Goal: Transaction & Acquisition: Book appointment/travel/reservation

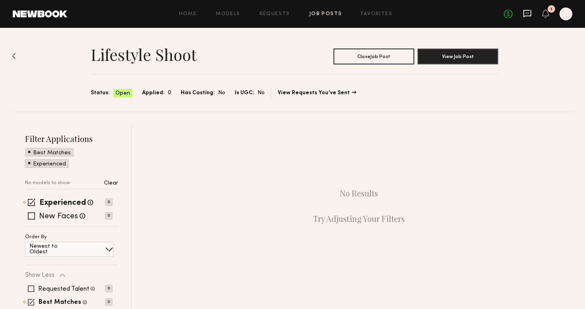
click at [530, 15] on icon at bounding box center [527, 14] width 8 height 8
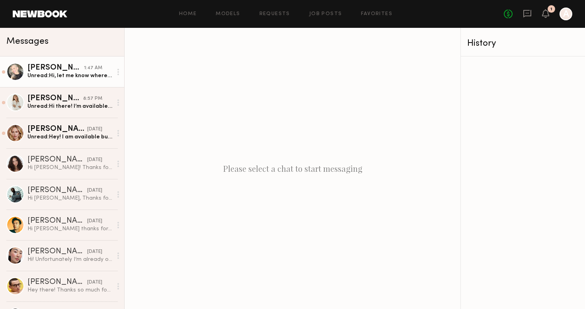
click at [68, 81] on link "Daniella L. 1:47 AM Unread: Hi, let me know where the shoot is - that will help…" at bounding box center [62, 71] width 124 height 31
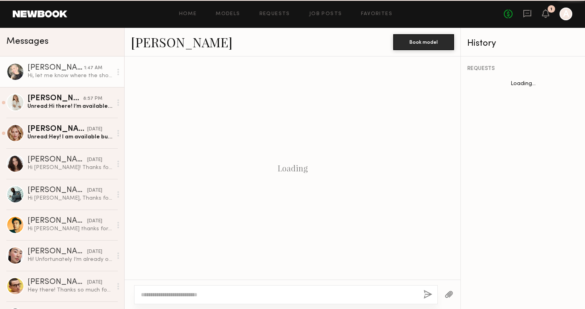
scroll to position [452, 0]
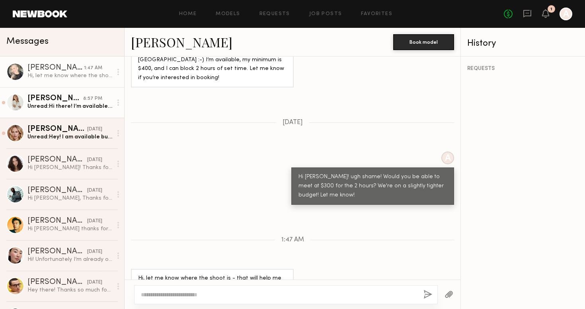
click at [64, 108] on div "Unread: Hi there! I’m available the 25th to shoot" at bounding box center [69, 107] width 85 height 8
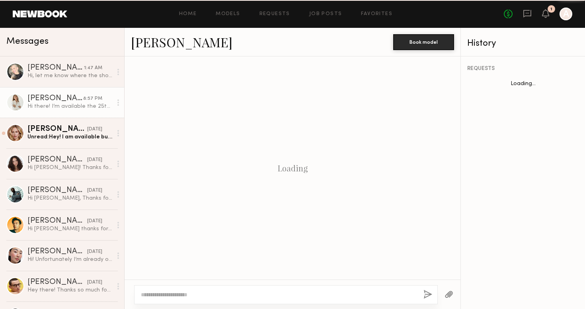
scroll to position [210, 0]
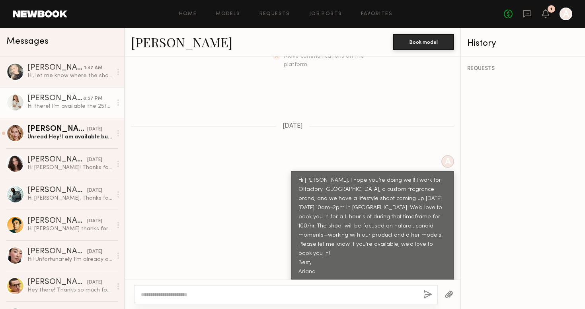
click at [54, 97] on div "Eli W." at bounding box center [55, 99] width 56 height 8
click at [55, 133] on div "Unread: Hey! I am available but my mom is not" at bounding box center [69, 137] width 85 height 8
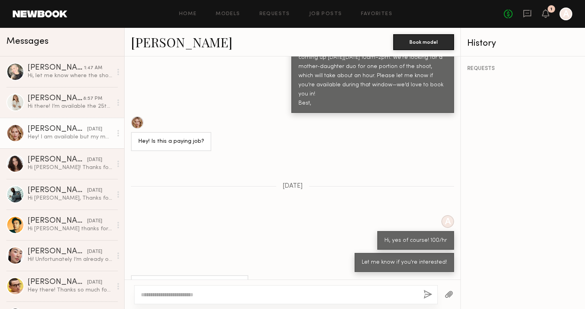
scroll to position [360, 0]
click at [165, 45] on link "Emilia B." at bounding box center [181, 41] width 101 height 17
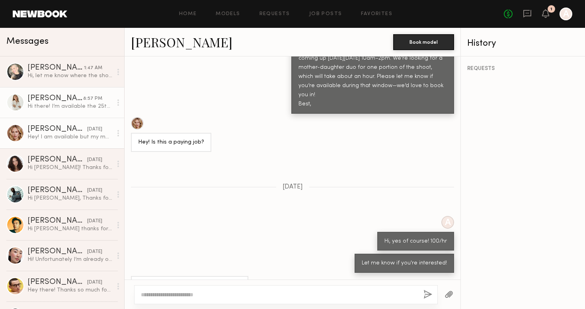
click at [63, 102] on div "Eli W." at bounding box center [55, 99] width 56 height 8
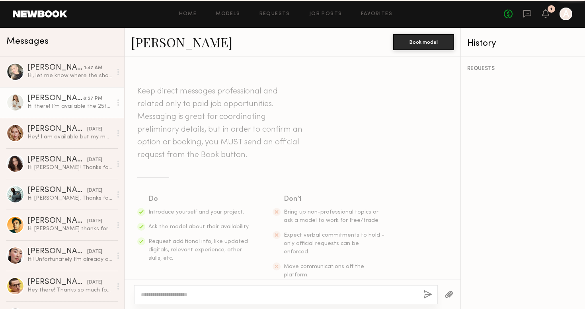
scroll to position [210, 0]
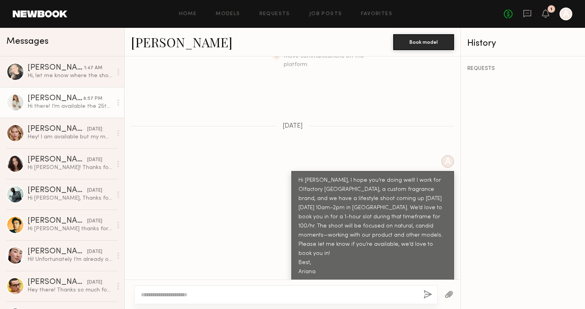
click at [141, 41] on link "Eli W." at bounding box center [181, 41] width 101 height 17
click at [59, 72] on div "Hi, let me know where the shoot is - that will help me know if I can do it! The…" at bounding box center [69, 76] width 85 height 8
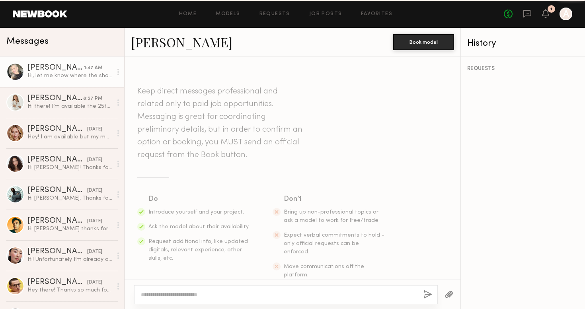
scroll to position [452, 0]
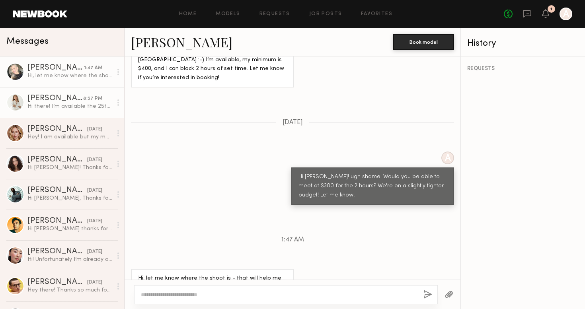
click at [50, 107] on div "Hi there! I’m available the 25th to shoot" at bounding box center [69, 107] width 85 height 8
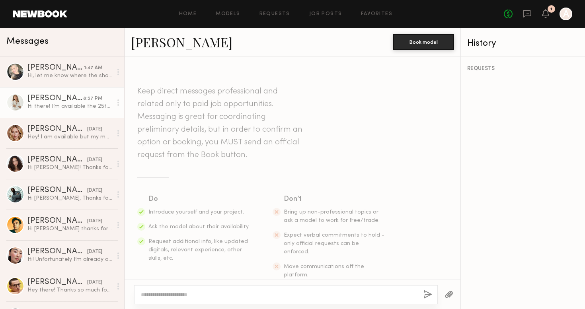
scroll to position [210, 0]
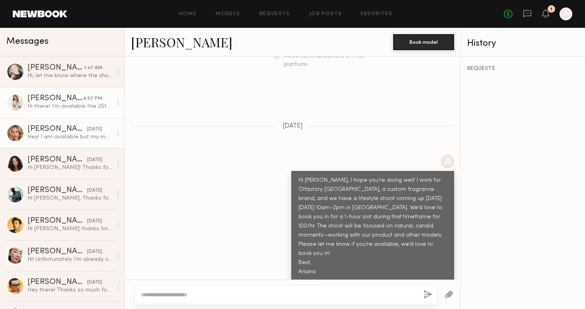
click at [53, 139] on div "Hey! I am available but my mom is not" at bounding box center [69, 137] width 85 height 8
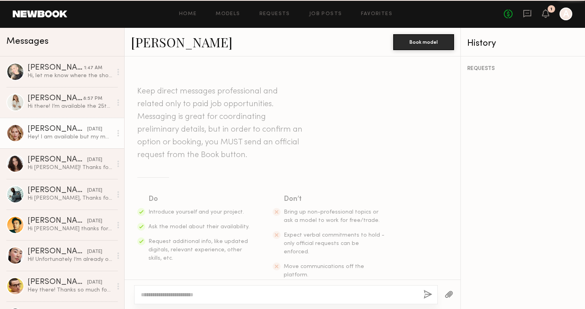
scroll to position [360, 0]
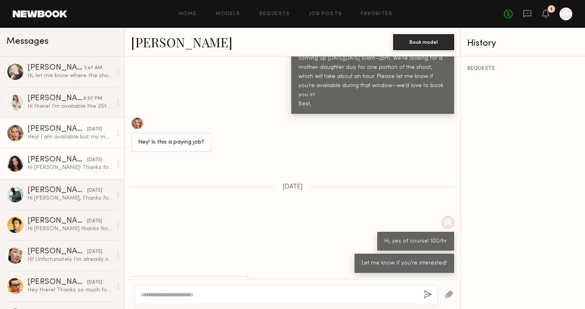
click at [59, 162] on div "Kaitlyn J." at bounding box center [57, 160] width 60 height 8
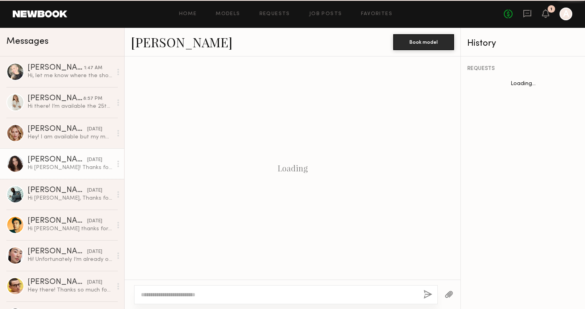
scroll to position [202, 0]
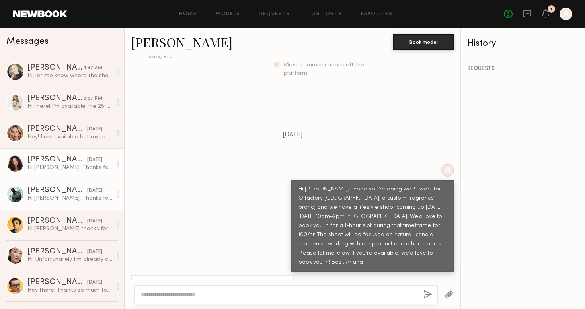
click at [70, 200] on div "Hi Ariana, Thanks for reaching out. I sure am available. Regards, GH" at bounding box center [69, 199] width 85 height 8
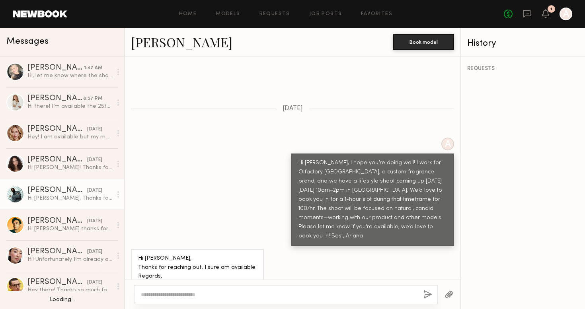
scroll to position [17, 0]
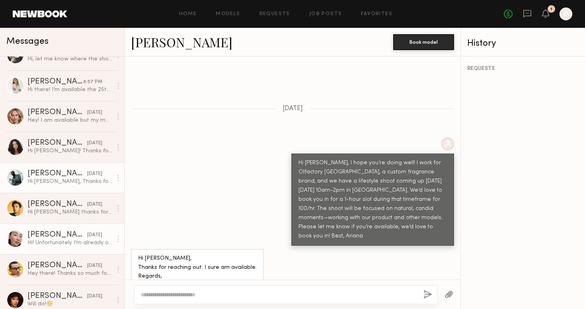
click at [70, 234] on div "Angela L." at bounding box center [57, 235] width 60 height 8
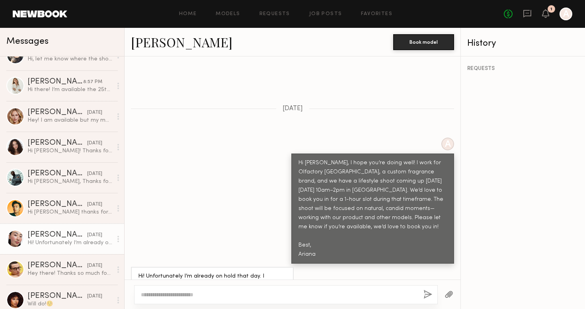
scroll to position [51, 0]
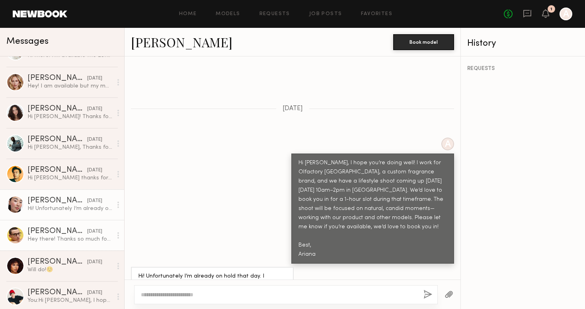
click at [70, 235] on div "Aidan B." at bounding box center [57, 232] width 60 height 8
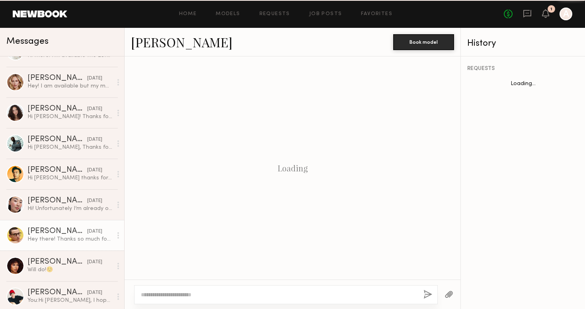
scroll to position [228, 0]
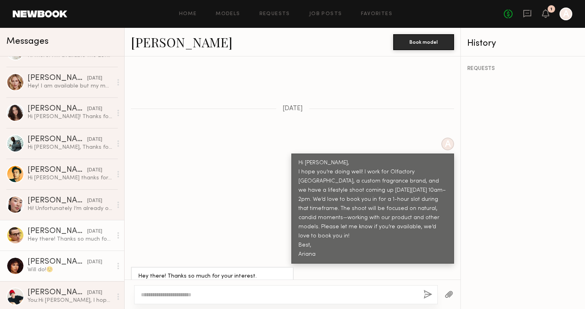
click at [65, 261] on div "Jael H." at bounding box center [57, 262] width 60 height 8
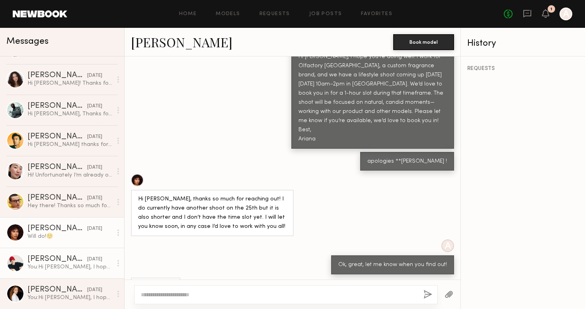
scroll to position [84, 0]
click at [59, 269] on div "You: Hi Egor, I hope you’re doing well! I work for Olfactory NYC, a custom frag…" at bounding box center [69, 267] width 85 height 8
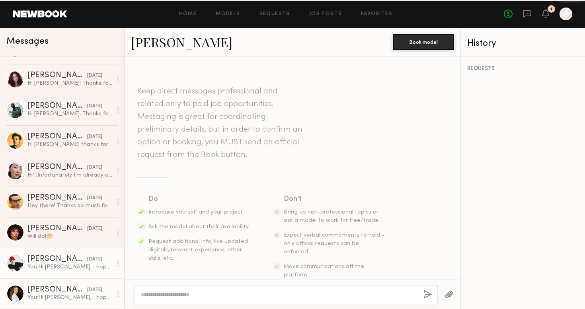
scroll to position [189, 0]
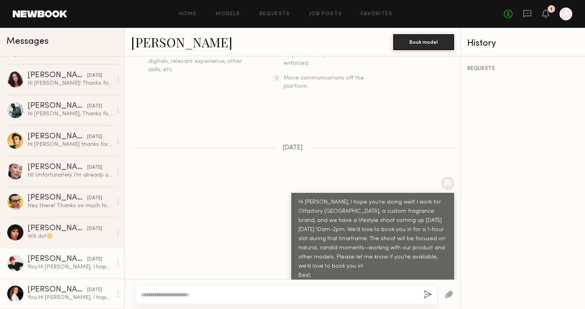
click at [59, 284] on link "Elise S. 09/16/2025 You: Hi Elise, I hope you’re doing well! I work for Olfacto…" at bounding box center [62, 293] width 124 height 31
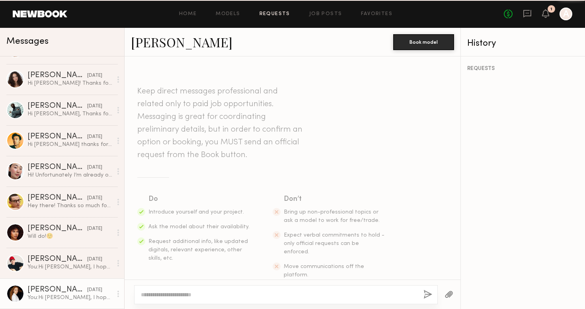
scroll to position [197, 0]
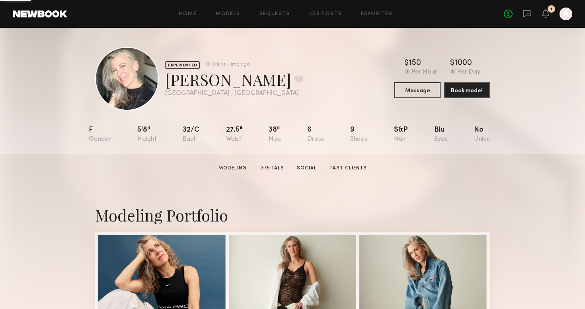
click at [320, 18] on div "Home Models Requests Job Posts Favorites Sign Out No fees up to $5,000 1 A" at bounding box center [319, 14] width 505 height 13
click at [320, 14] on link "Job Posts" at bounding box center [325, 14] width 33 height 5
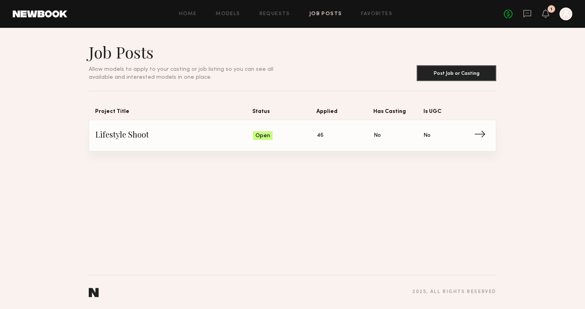
click at [196, 141] on span "Lifestyle Shoot" at bounding box center [174, 136] width 158 height 12
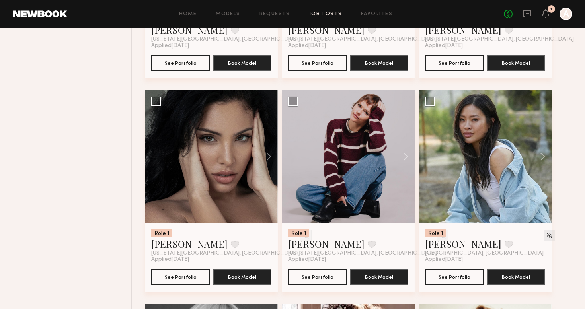
scroll to position [893, 0]
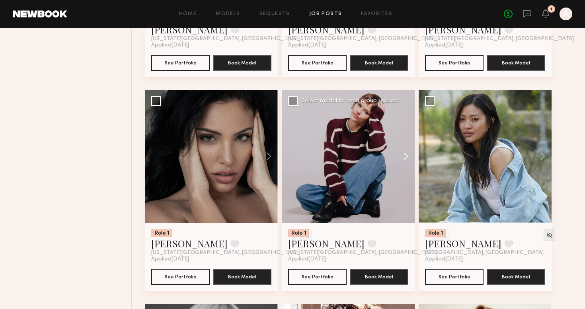
click at [407, 155] on button at bounding box center [401, 156] width 25 height 133
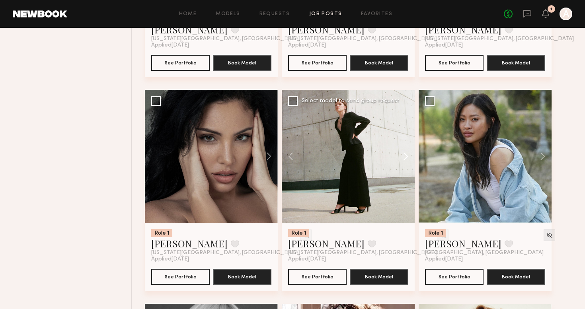
click at [407, 156] on button at bounding box center [401, 156] width 25 height 133
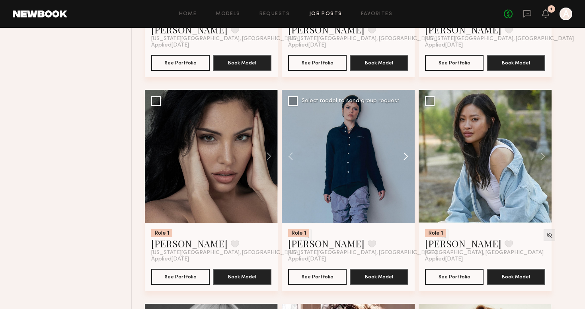
click at [407, 156] on button at bounding box center [401, 156] width 25 height 133
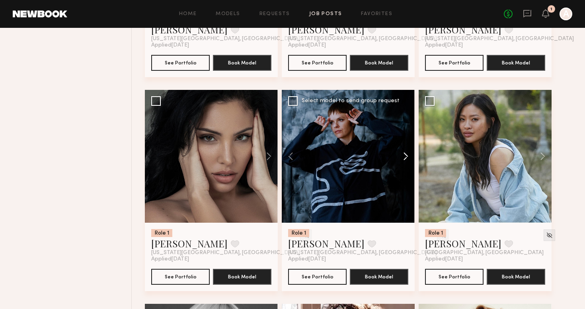
click at [407, 156] on button at bounding box center [401, 156] width 25 height 133
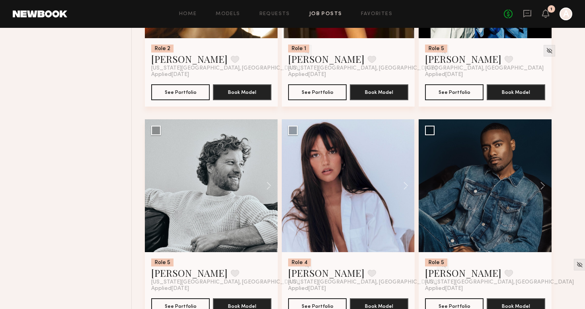
scroll to position [1931, 0]
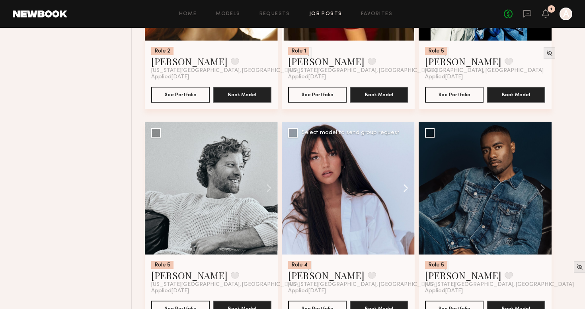
click at [405, 189] on button at bounding box center [401, 188] width 25 height 133
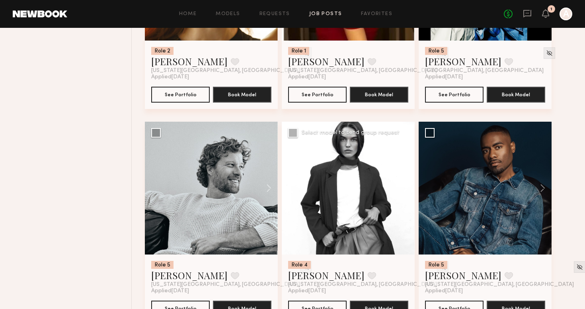
click at [405, 189] on button at bounding box center [401, 188] width 25 height 133
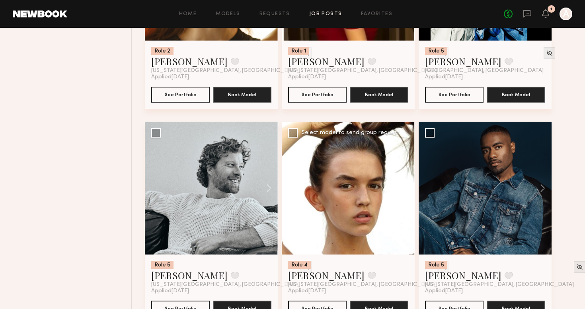
click at [405, 189] on button at bounding box center [401, 188] width 25 height 133
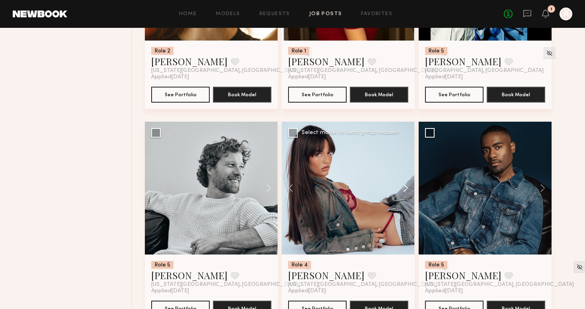
click at [405, 189] on button at bounding box center [401, 188] width 25 height 133
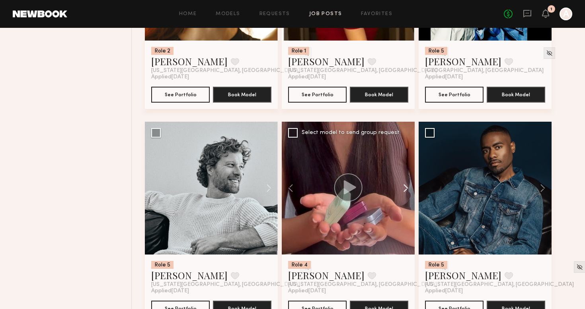
click at [405, 189] on button at bounding box center [401, 188] width 25 height 133
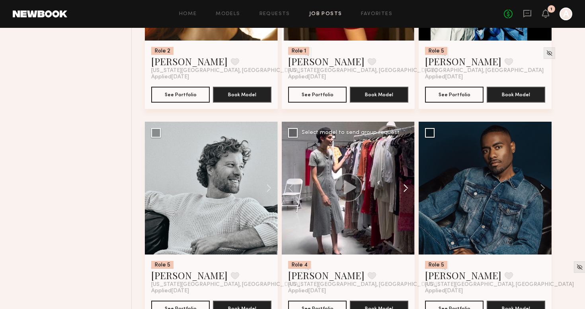
click at [405, 189] on button at bounding box center [401, 188] width 25 height 133
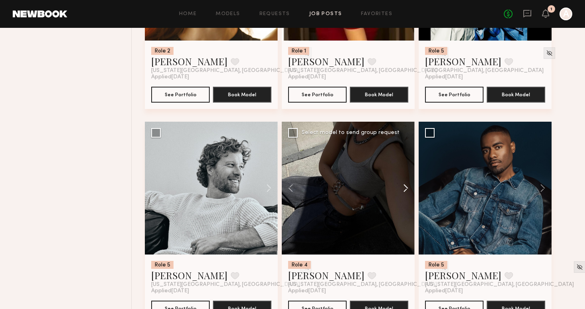
click at [405, 189] on button at bounding box center [401, 188] width 25 height 133
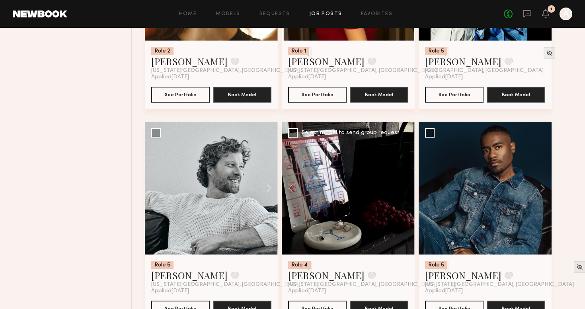
click at [405, 189] on div at bounding box center [348, 188] width 133 height 133
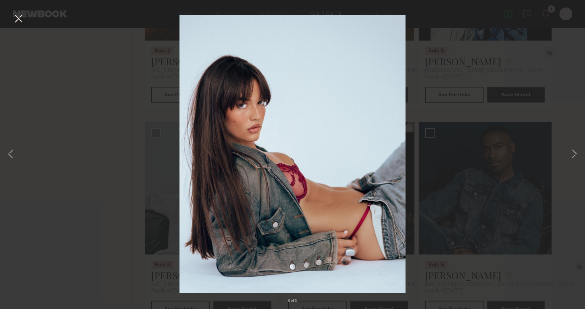
click at [566, 156] on div "8 of 8" at bounding box center [292, 154] width 585 height 309
click at [572, 154] on button at bounding box center [574, 154] width 10 height 247
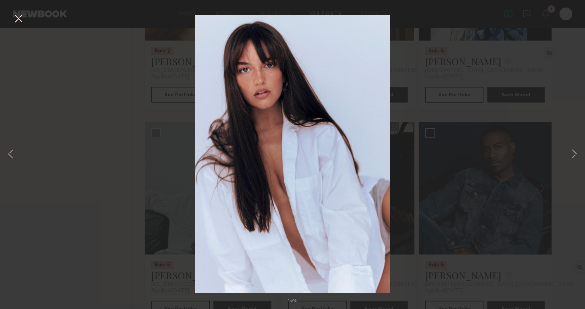
click at [506, 188] on div "1 of 8" at bounding box center [292, 154] width 585 height 309
click at [446, 222] on div "1 of 8" at bounding box center [292, 154] width 585 height 309
click at [19, 18] on button at bounding box center [18, 19] width 13 height 14
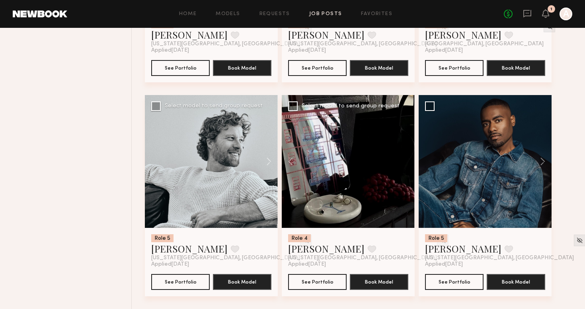
scroll to position [1958, 0]
click at [305, 251] on link "Delaney P." at bounding box center [326, 248] width 76 height 13
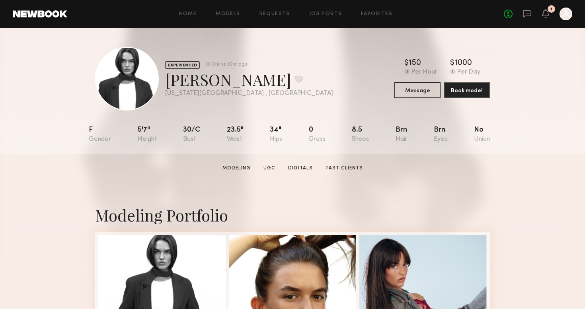
click at [322, 11] on div "Home Models Requests Job Posts Favorites Sign Out No fees up to $5,000 1 A" at bounding box center [319, 14] width 505 height 13
click at [324, 17] on div "Home Models Requests Job Posts Favorites Sign Out No fees up to $5,000 1 A" at bounding box center [319, 14] width 505 height 13
click at [319, 8] on div "Home Models Requests Job Posts Favorites Sign Out No fees up to $5,000 1 A" at bounding box center [319, 14] width 505 height 13
click at [321, 14] on link "Job Posts" at bounding box center [325, 14] width 33 height 5
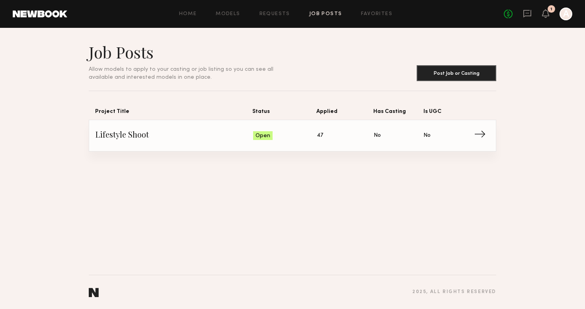
click at [148, 129] on link "Lifestyle Shoot Status: Open Applied: 47 Has Casting: No Is UGC: No →" at bounding box center [292, 135] width 394 height 31
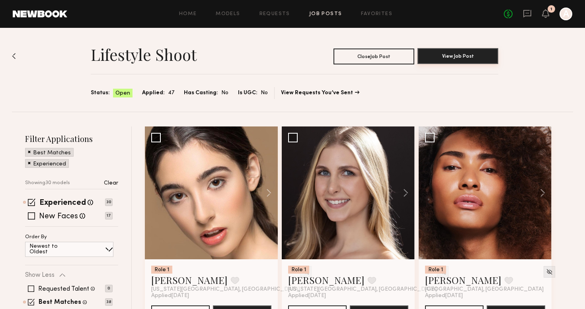
click at [463, 55] on button "View Job Post" at bounding box center [457, 56] width 81 height 16
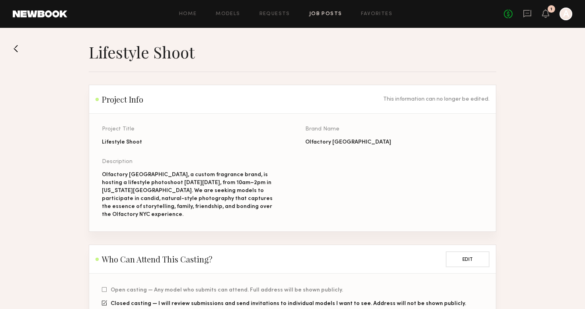
click at [16, 49] on button at bounding box center [19, 48] width 13 height 13
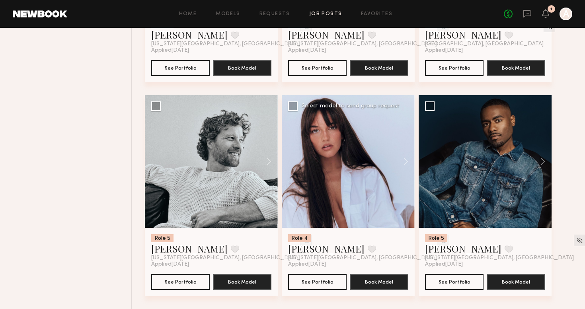
scroll to position [1958, 0]
click at [325, 253] on link "Delaney P." at bounding box center [326, 248] width 76 height 13
click at [268, 159] on button at bounding box center [264, 161] width 25 height 133
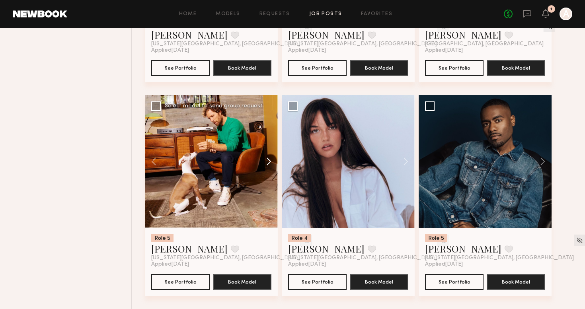
click at [268, 159] on button at bounding box center [264, 161] width 25 height 133
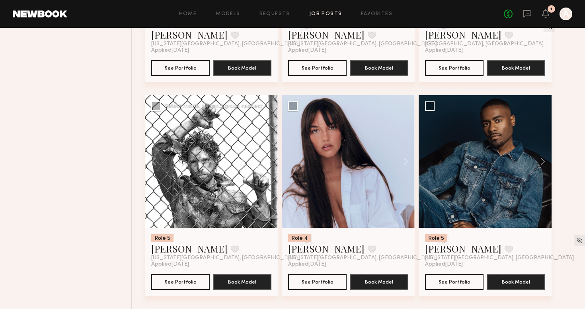
click at [268, 159] on button at bounding box center [264, 161] width 25 height 133
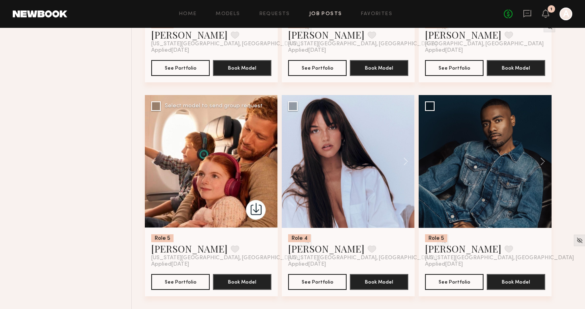
click at [268, 159] on div at bounding box center [211, 161] width 133 height 133
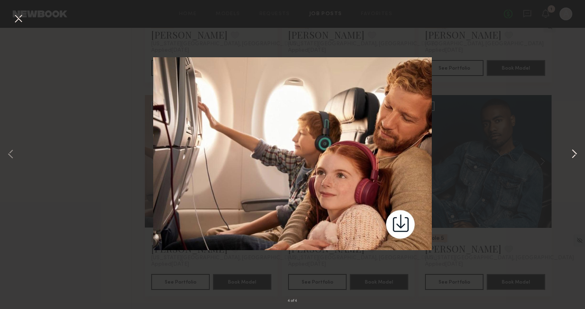
click at [572, 150] on button at bounding box center [574, 154] width 10 height 247
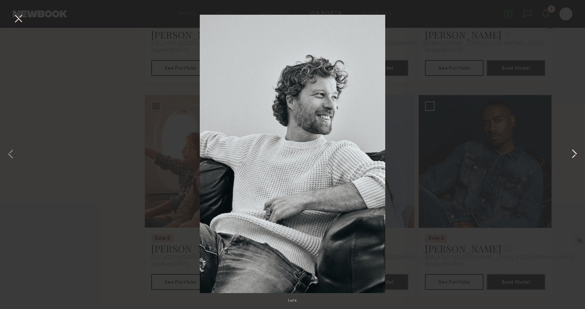
click at [575, 153] on button at bounding box center [574, 154] width 10 height 247
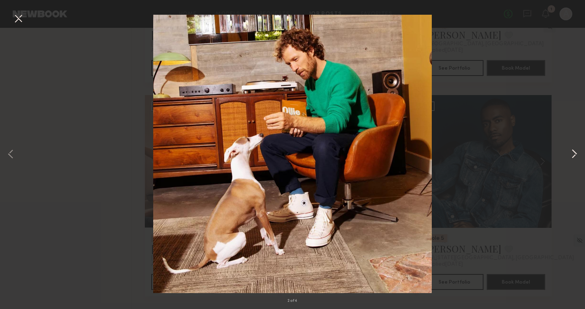
click at [575, 153] on button at bounding box center [574, 154] width 10 height 247
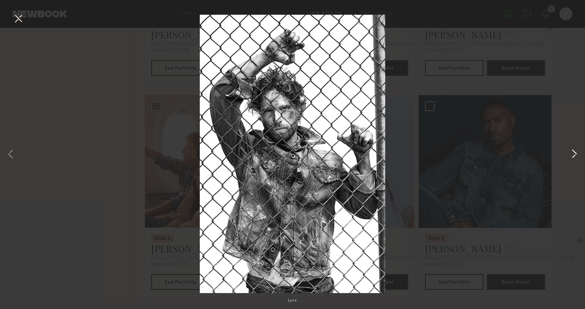
click at [575, 153] on button at bounding box center [574, 154] width 10 height 247
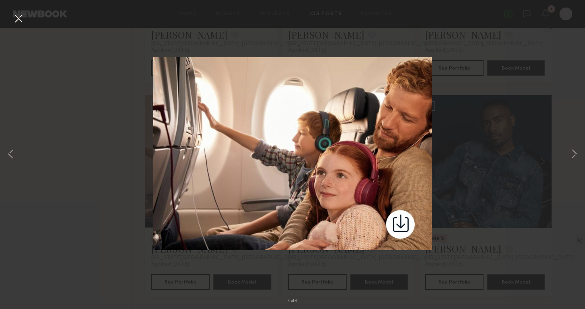
click at [491, 177] on div "4 of 4" at bounding box center [292, 154] width 585 height 309
click at [18, 21] on button at bounding box center [18, 19] width 13 height 14
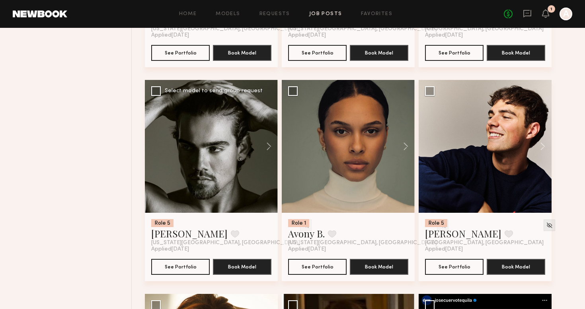
scroll to position [1542, 0]
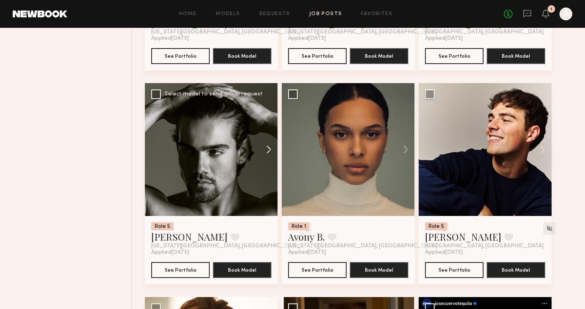
click at [266, 150] on button at bounding box center [264, 149] width 25 height 133
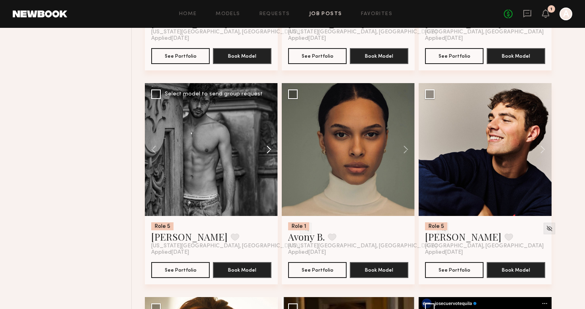
click at [266, 150] on button at bounding box center [264, 149] width 25 height 133
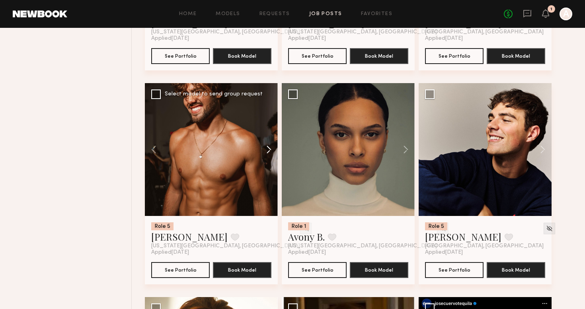
click at [267, 149] on button at bounding box center [264, 149] width 25 height 133
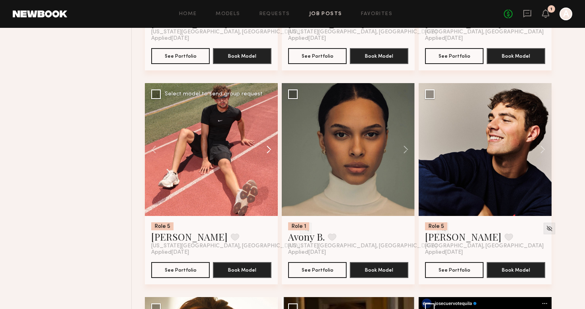
click at [269, 149] on button at bounding box center [264, 149] width 25 height 133
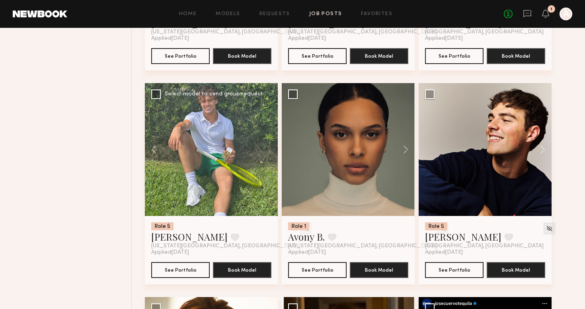
click at [269, 149] on div at bounding box center [211, 149] width 133 height 133
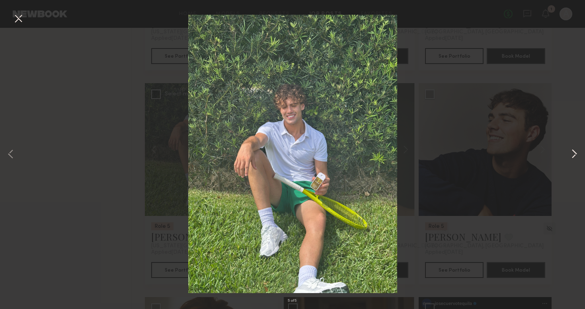
click at [570, 154] on button at bounding box center [574, 154] width 10 height 247
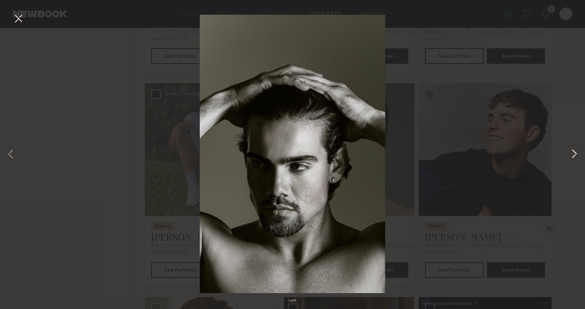
click at [570, 154] on button at bounding box center [574, 154] width 10 height 247
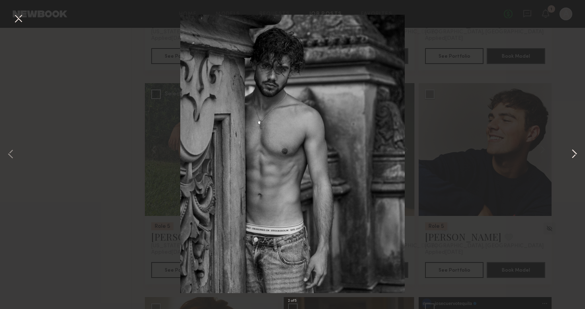
click at [570, 154] on button at bounding box center [574, 154] width 10 height 247
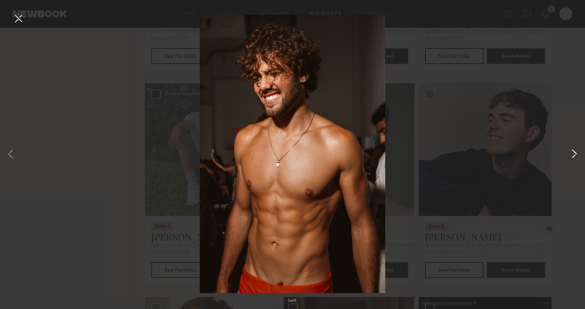
click at [570, 155] on button at bounding box center [574, 154] width 10 height 247
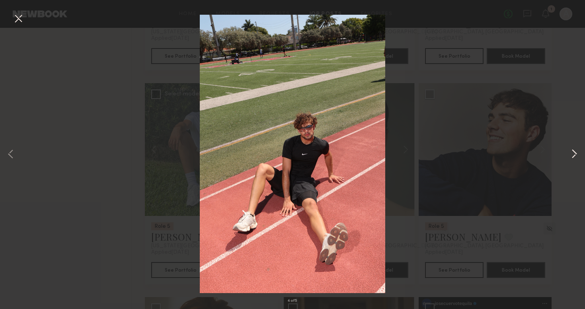
click at [574, 152] on button at bounding box center [574, 154] width 10 height 247
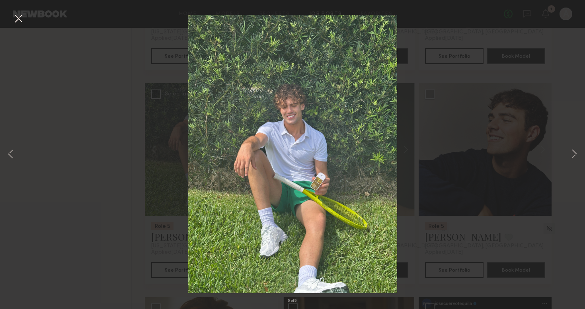
click at [506, 192] on div "5 of 5" at bounding box center [292, 154] width 585 height 309
click at [19, 18] on button at bounding box center [18, 19] width 13 height 14
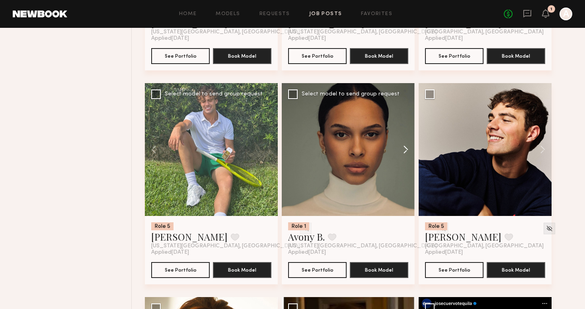
click at [406, 150] on button at bounding box center [401, 149] width 25 height 133
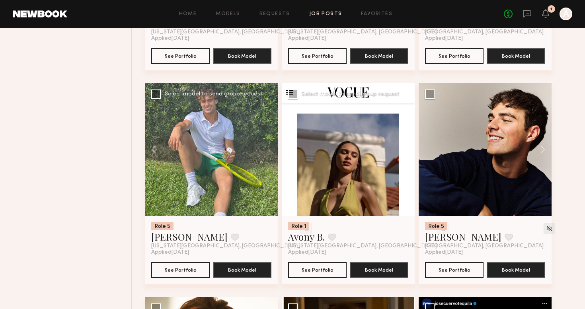
click at [406, 150] on button at bounding box center [401, 149] width 25 height 133
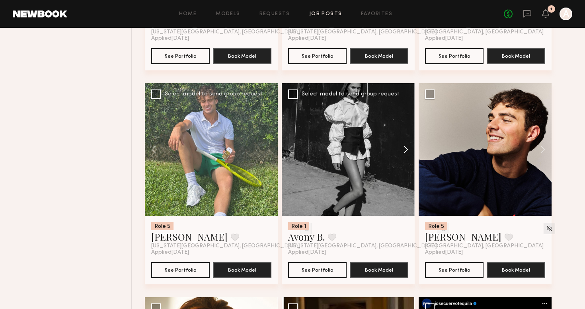
click at [406, 150] on button at bounding box center [401, 149] width 25 height 133
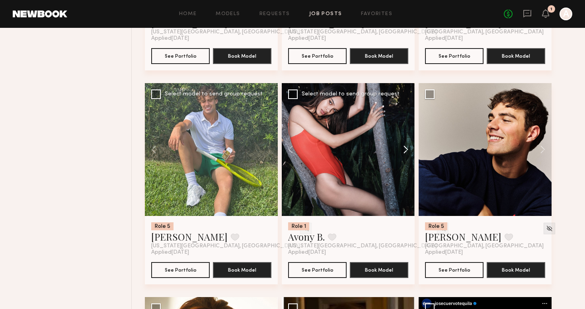
click at [406, 150] on button at bounding box center [401, 149] width 25 height 133
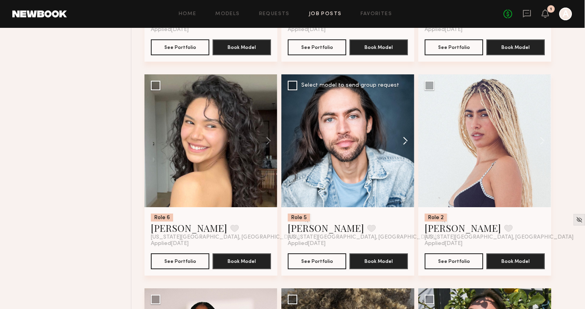
scroll to position [480, 0]
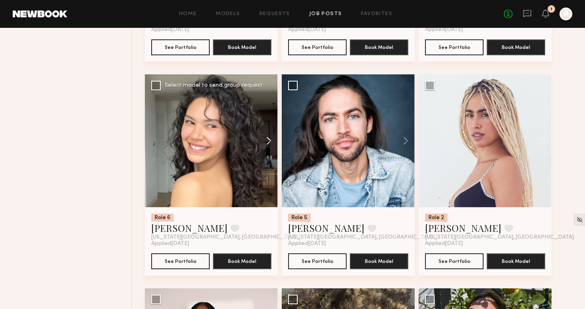
click at [267, 141] on button at bounding box center [264, 140] width 25 height 133
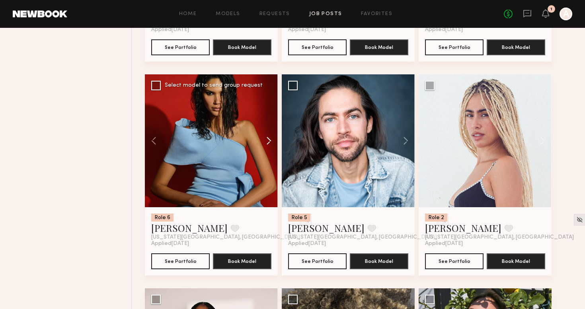
click at [267, 142] on button at bounding box center [264, 140] width 25 height 133
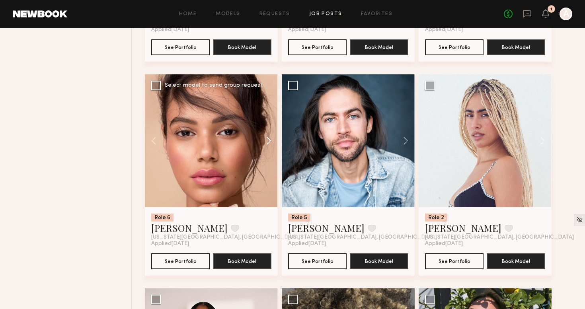
click at [268, 142] on button at bounding box center [264, 140] width 25 height 133
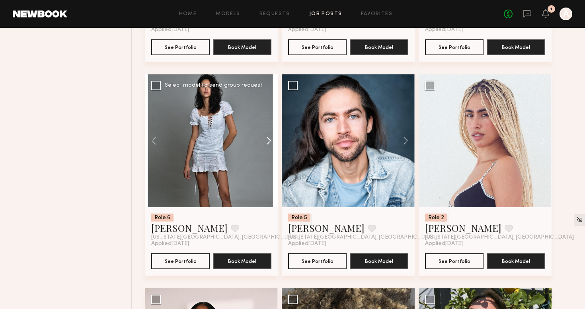
click at [268, 142] on button at bounding box center [264, 140] width 25 height 133
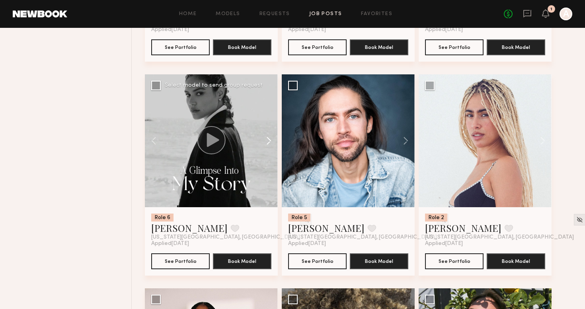
click at [268, 142] on button at bounding box center [264, 140] width 25 height 133
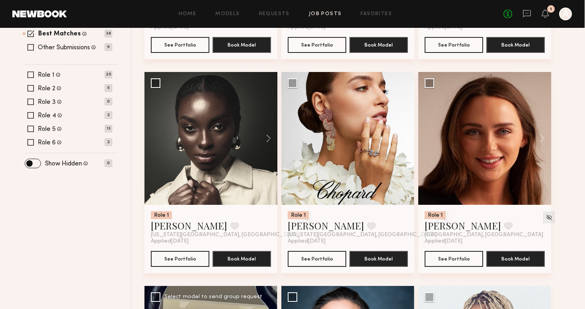
scroll to position [271, 0]
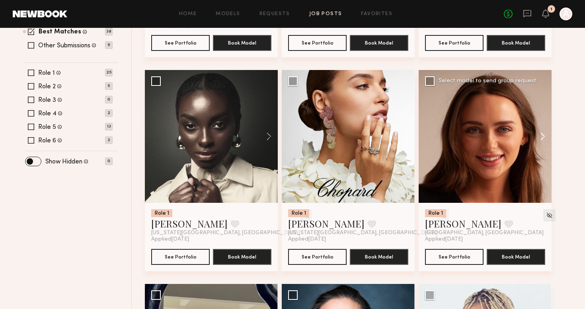
click at [543, 130] on button at bounding box center [538, 136] width 25 height 133
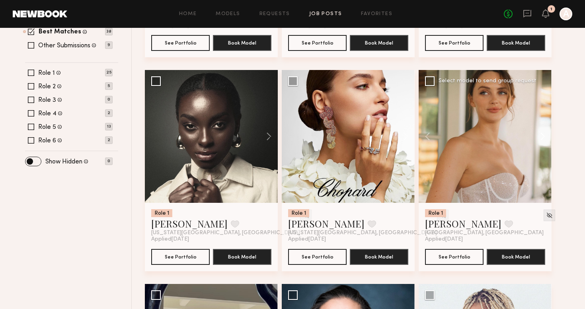
click at [543, 131] on button at bounding box center [538, 136] width 25 height 133
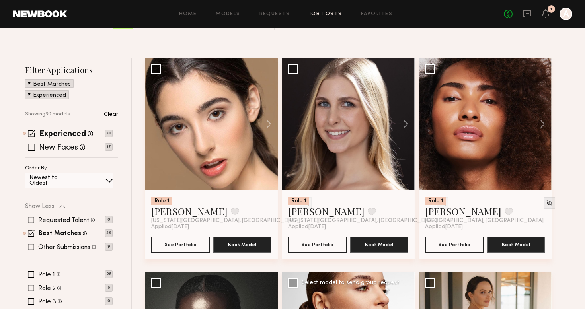
scroll to position [68, 0]
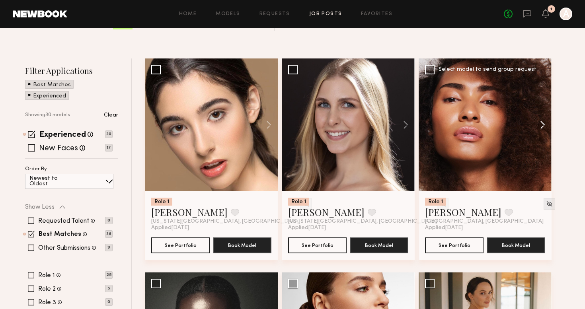
click at [542, 126] on button at bounding box center [538, 124] width 25 height 133
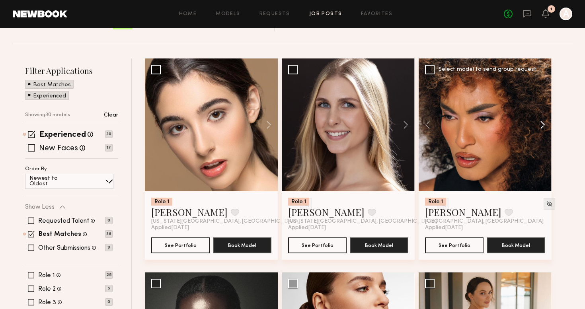
click at [542, 126] on button at bounding box center [538, 124] width 25 height 133
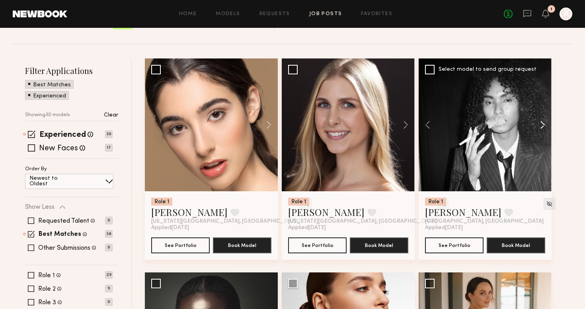
click at [542, 126] on button at bounding box center [538, 124] width 25 height 133
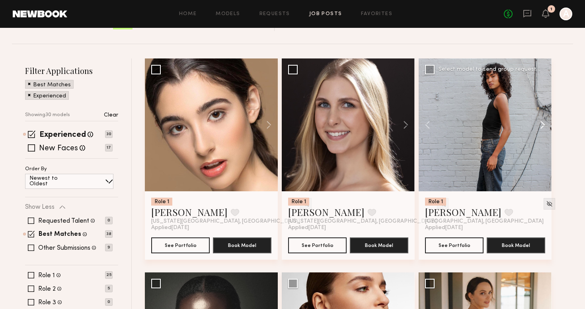
click at [542, 126] on button at bounding box center [538, 124] width 25 height 133
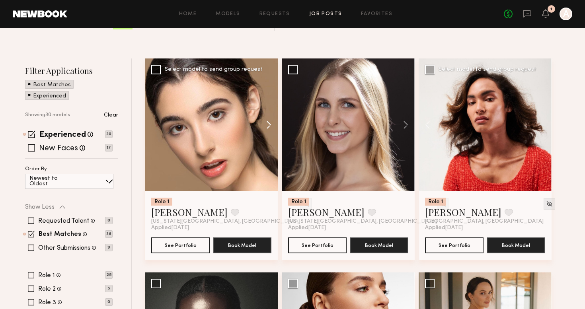
click at [270, 123] on button at bounding box center [264, 124] width 25 height 133
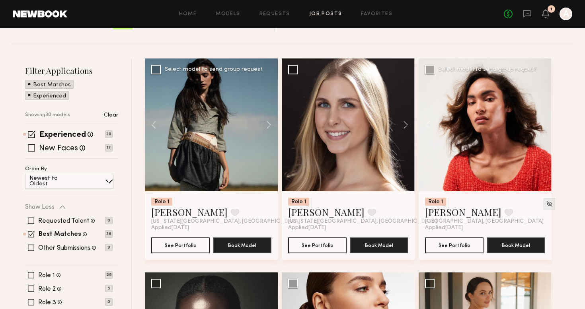
scroll to position [271, 0]
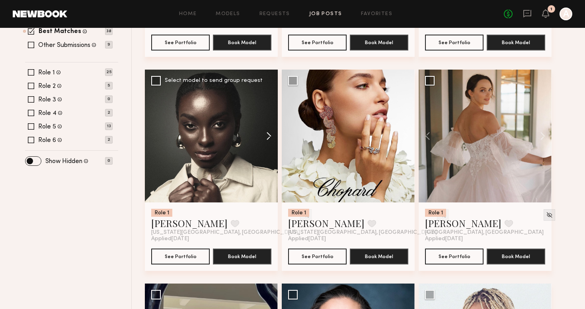
click at [269, 135] on button at bounding box center [264, 136] width 25 height 133
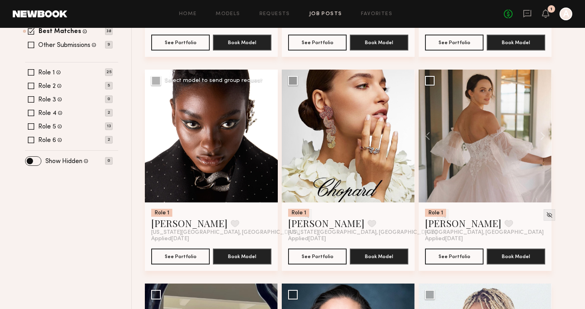
click at [269, 135] on button at bounding box center [264, 136] width 25 height 133
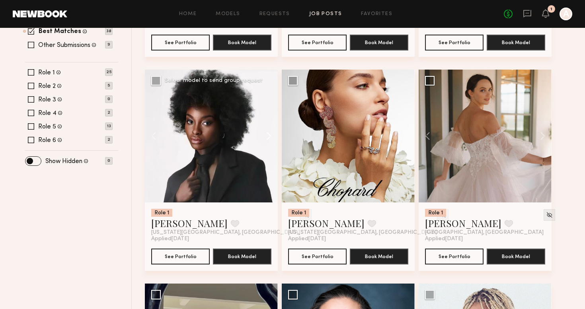
click at [269, 135] on button at bounding box center [264, 136] width 25 height 133
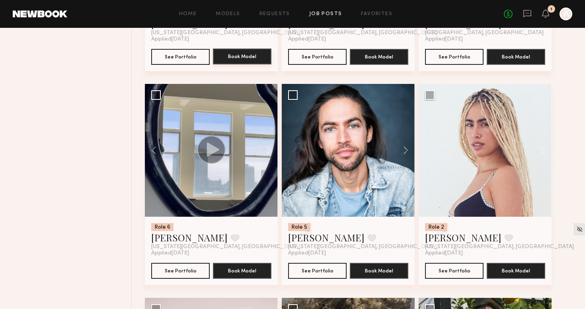
scroll to position [477, 0]
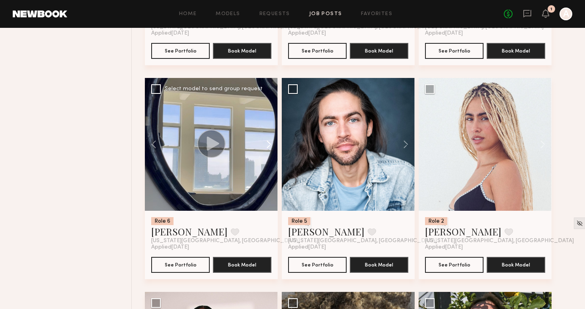
click at [267, 144] on button at bounding box center [264, 144] width 25 height 133
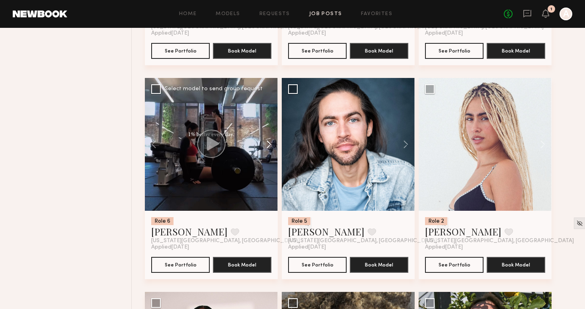
click at [267, 144] on button at bounding box center [264, 144] width 25 height 133
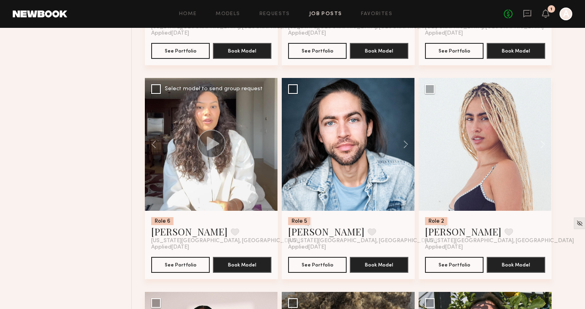
click at [267, 145] on div at bounding box center [211, 144] width 133 height 133
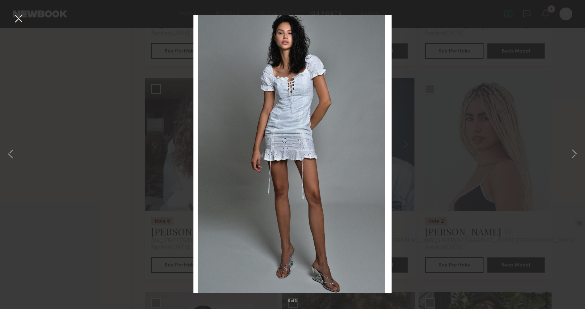
click at [167, 108] on div "8 of 8" at bounding box center [292, 154] width 585 height 309
click at [141, 164] on div "8 of 8" at bounding box center [292, 154] width 585 height 309
click at [10, 24] on div "8 of 8" at bounding box center [292, 154] width 585 height 309
click at [14, 18] on button at bounding box center [18, 19] width 13 height 14
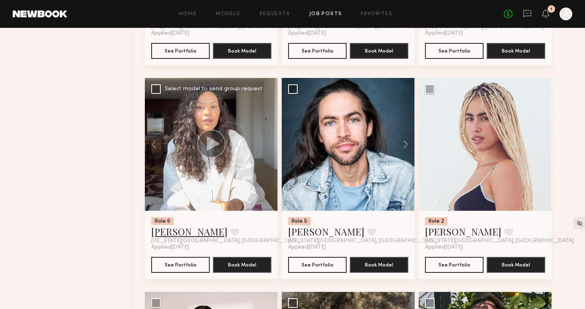
click at [164, 231] on link "Cindy G." at bounding box center [189, 231] width 76 height 13
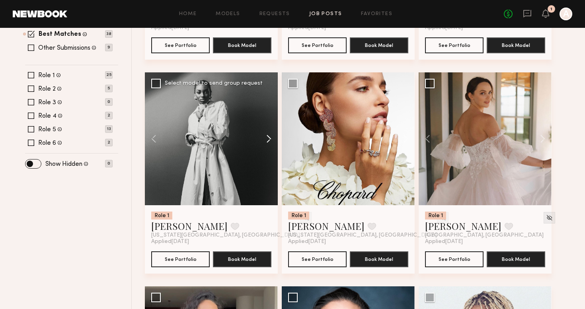
scroll to position [267, 0]
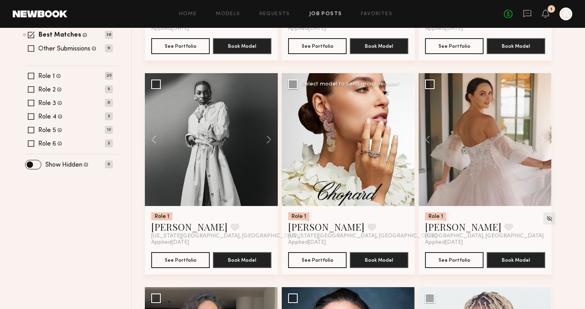
click at [405, 144] on button at bounding box center [401, 139] width 25 height 133
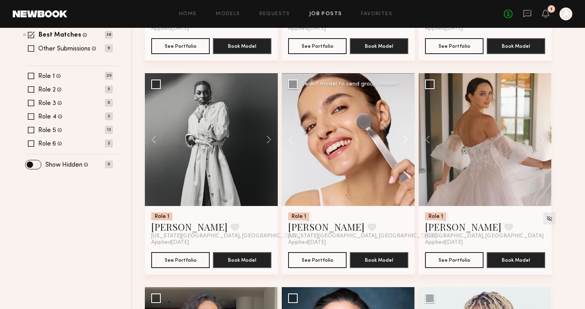
click at [405, 144] on button at bounding box center [401, 139] width 25 height 133
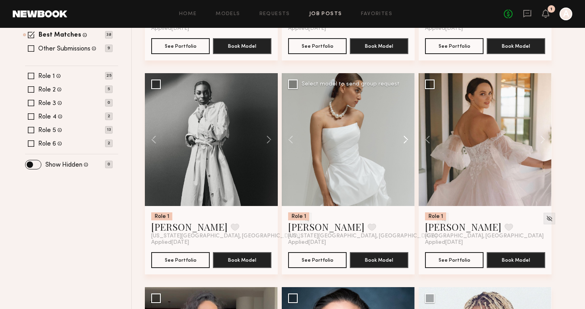
click at [405, 143] on button at bounding box center [401, 139] width 25 height 133
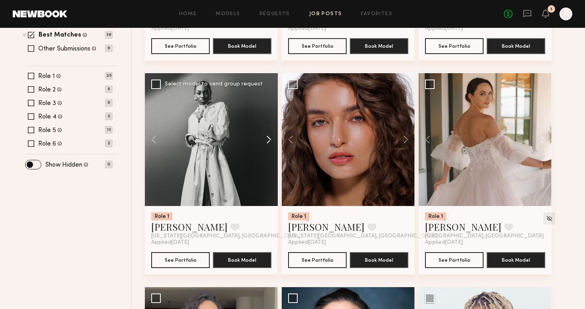
click at [268, 144] on button at bounding box center [264, 139] width 25 height 133
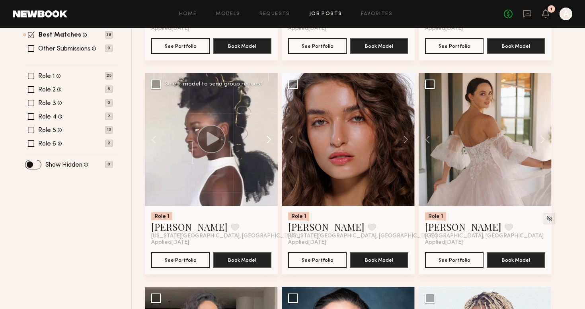
click at [268, 144] on button at bounding box center [264, 139] width 25 height 133
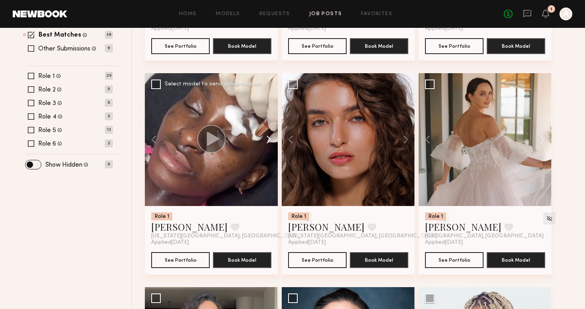
click at [268, 144] on button at bounding box center [264, 139] width 25 height 133
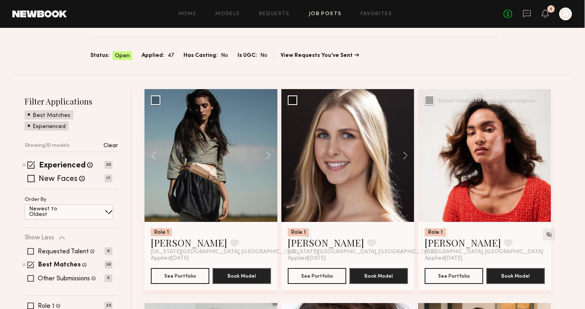
scroll to position [37, 0]
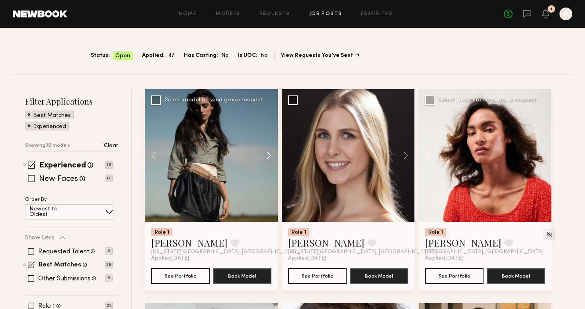
click at [267, 150] on button at bounding box center [264, 155] width 25 height 133
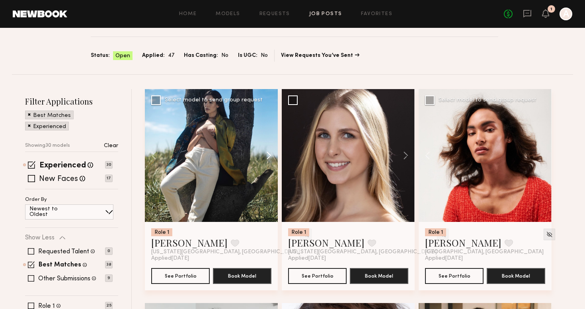
click at [268, 151] on button at bounding box center [264, 155] width 25 height 133
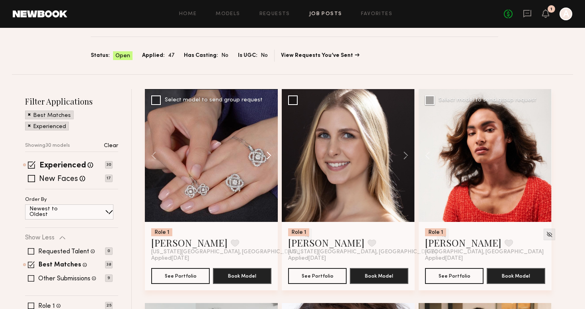
click at [269, 152] on button at bounding box center [264, 155] width 25 height 133
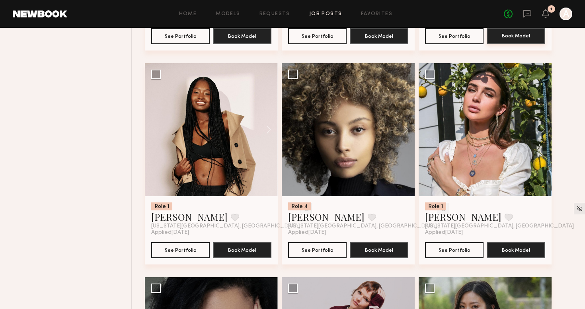
scroll to position [707, 0]
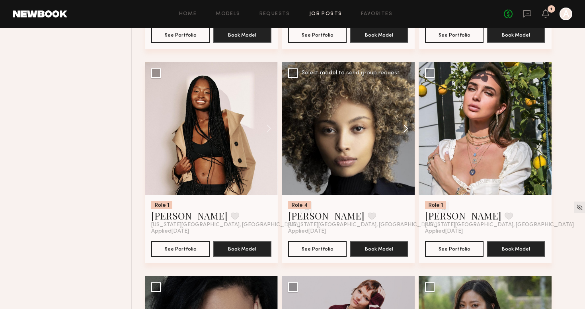
click at [404, 128] on button at bounding box center [401, 128] width 25 height 133
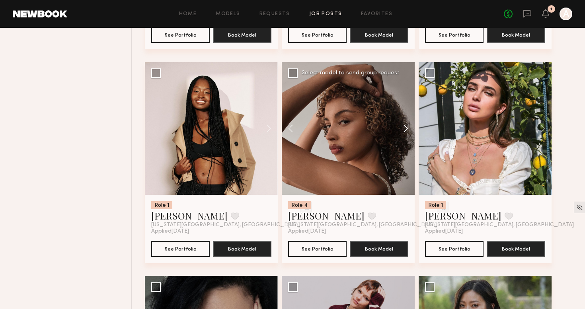
click at [405, 130] on button at bounding box center [401, 128] width 25 height 133
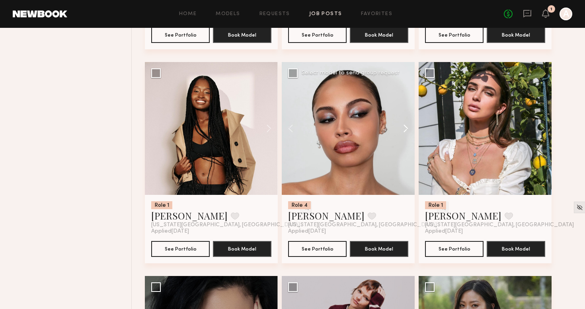
click at [405, 130] on button at bounding box center [401, 128] width 25 height 133
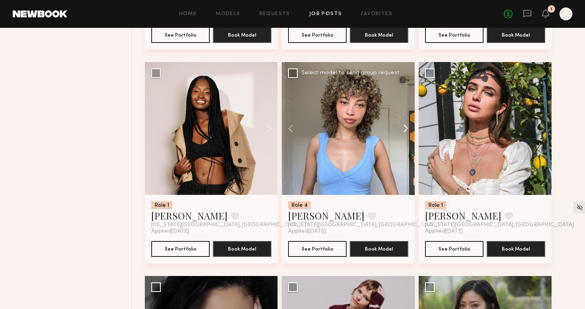
click at [405, 130] on button at bounding box center [401, 128] width 25 height 133
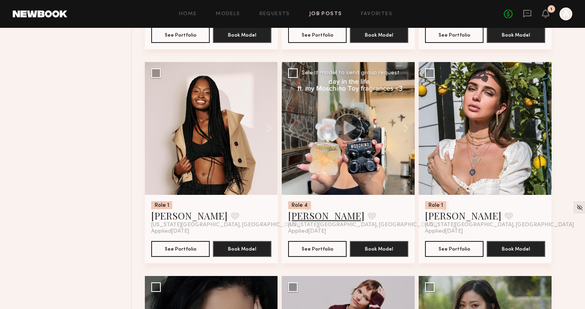
click at [334, 214] on link "[PERSON_NAME]" at bounding box center [326, 215] width 76 height 13
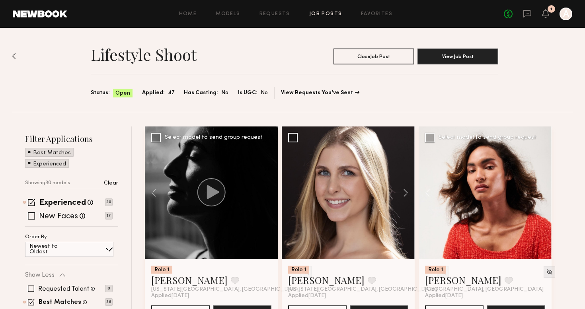
scroll to position [0, 0]
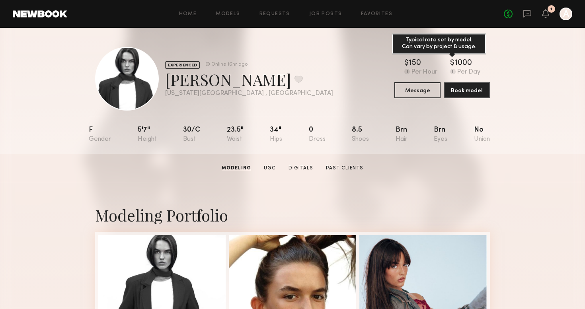
scroll to position [23, 0]
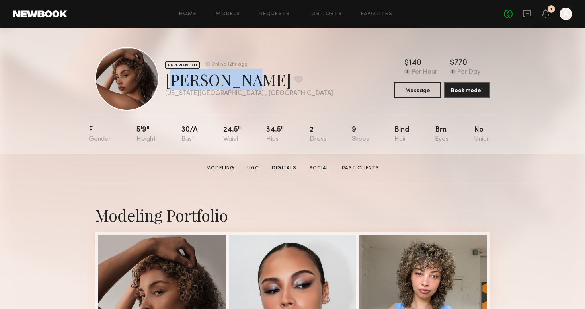
drag, startPoint x: 167, startPoint y: 79, endPoint x: 243, endPoint y: 79, distance: 75.6
click at [243, 79] on div "[PERSON_NAME] Favorite" at bounding box center [249, 79] width 168 height 21
